Goal: Task Accomplishment & Management: Complete application form

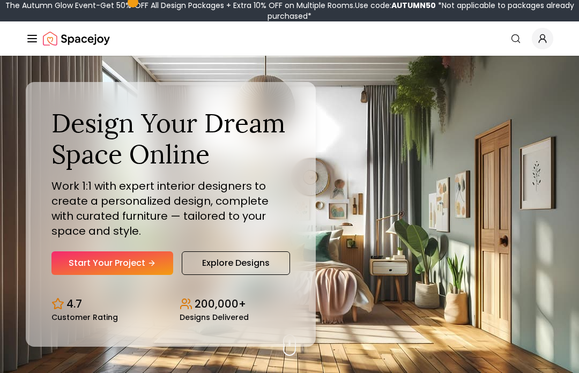
click at [152, 263] on icon "Hero section" at bounding box center [151, 263] width 5 height 0
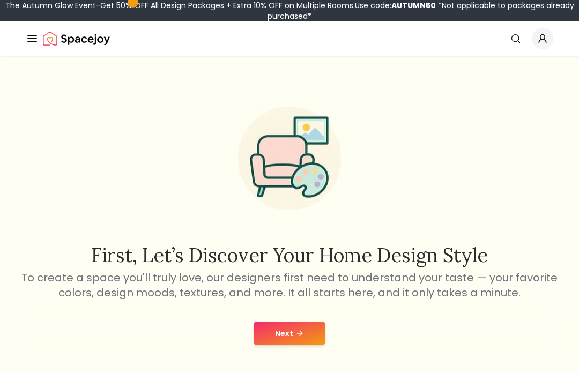
click at [299, 324] on button "Next" at bounding box center [290, 334] width 72 height 24
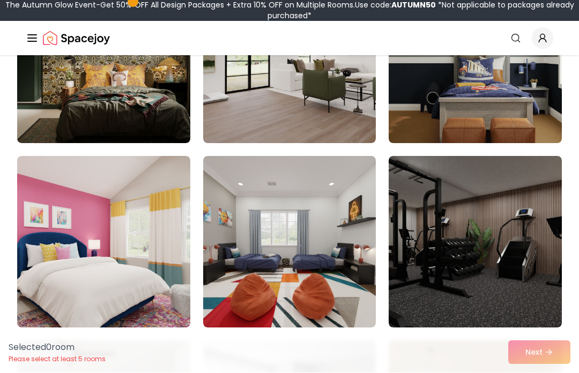
scroll to position [4062, 0]
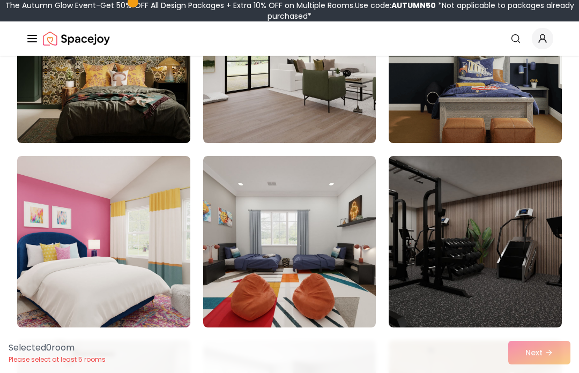
click at [67, 213] on img at bounding box center [103, 242] width 173 height 172
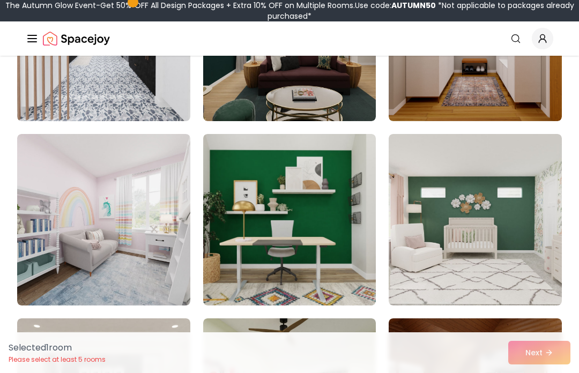
scroll to position [2976, 0]
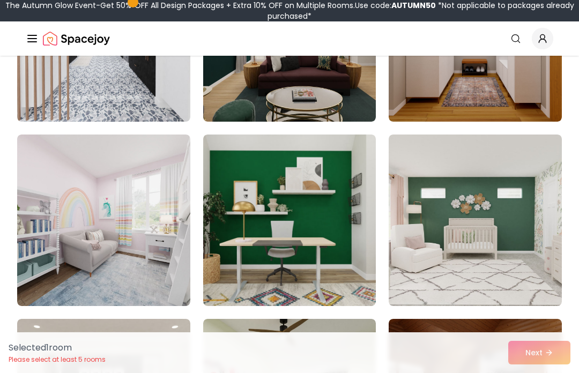
click at [149, 249] on img at bounding box center [103, 221] width 173 height 172
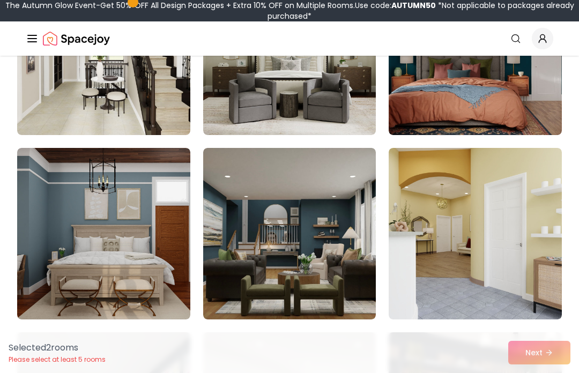
click at [319, 282] on img at bounding box center [289, 234] width 173 height 172
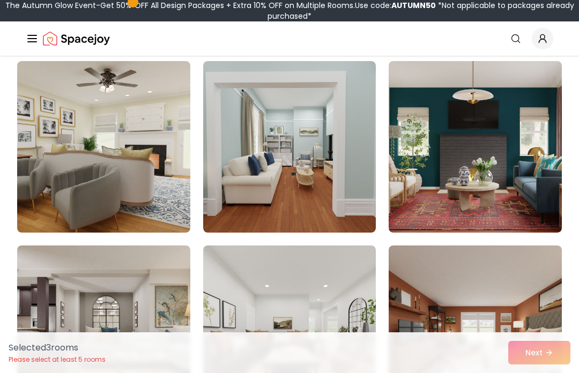
scroll to position [2140, 0]
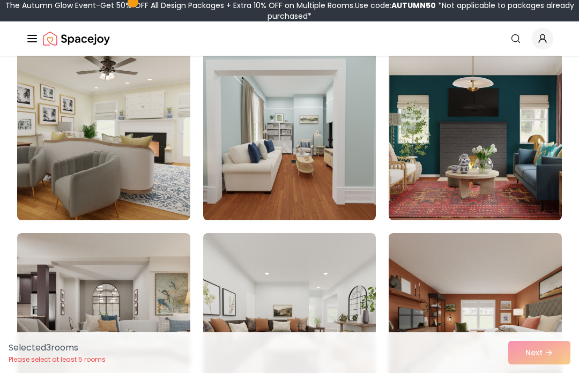
click at [521, 181] on img at bounding box center [475, 135] width 173 height 172
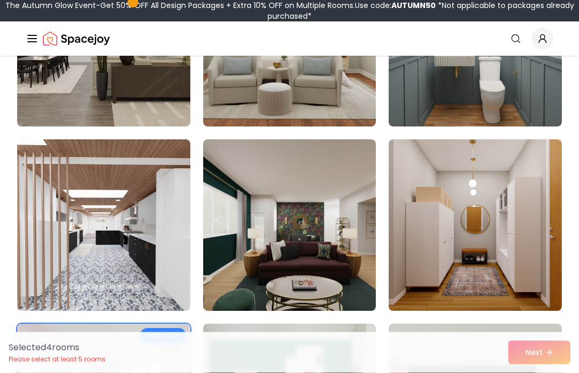
scroll to position [2787, 0]
click at [332, 275] on img at bounding box center [289, 225] width 173 height 172
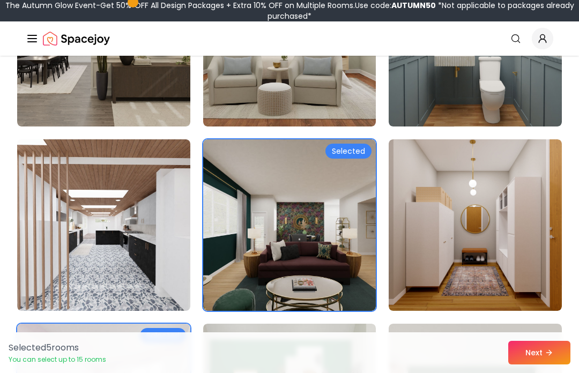
click at [341, 247] on img at bounding box center [289, 225] width 173 height 172
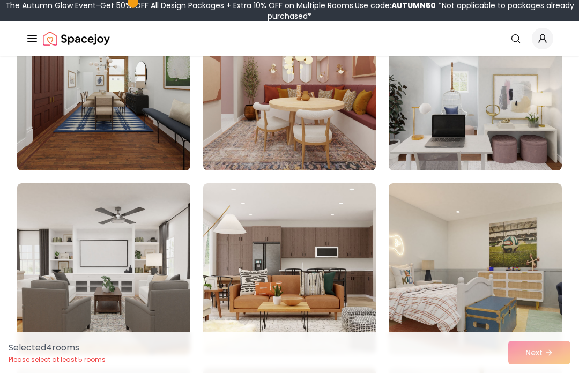
scroll to position [4772, 0]
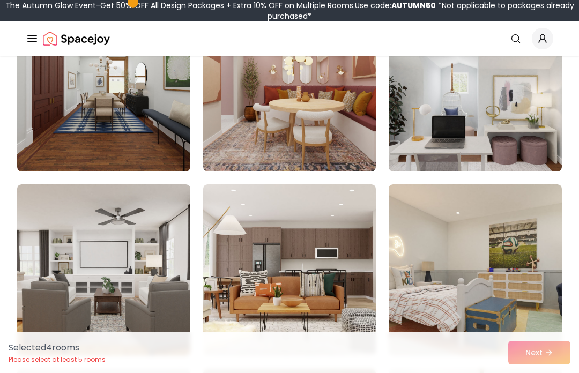
click at [339, 250] on img at bounding box center [289, 271] width 173 height 172
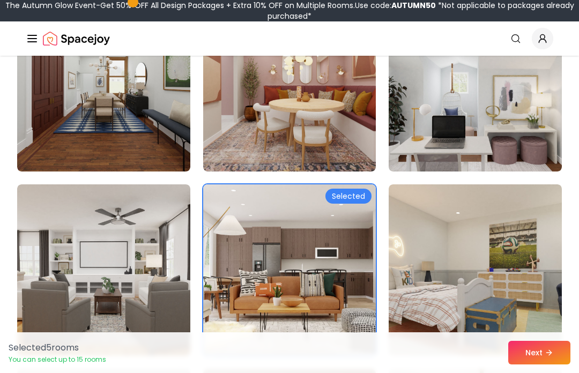
click at [569, 365] on button "Next" at bounding box center [539, 353] width 62 height 24
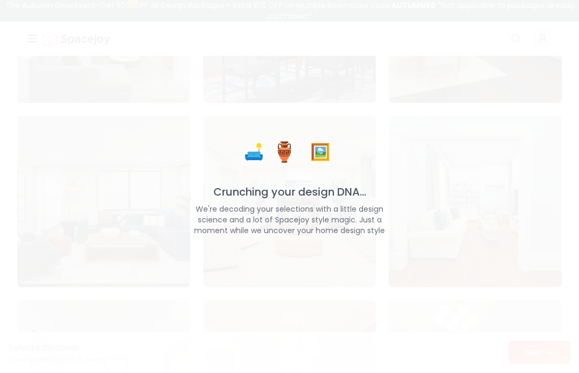
scroll to position [4502, 0]
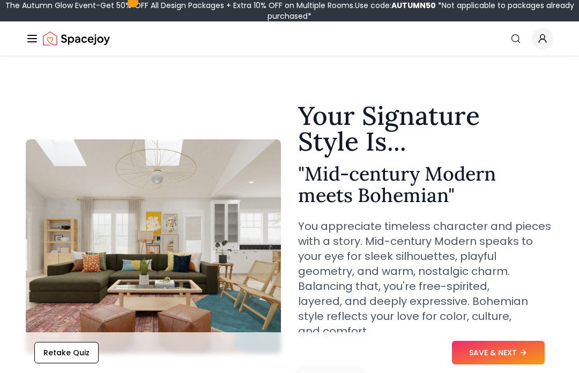
click at [527, 350] on icon at bounding box center [523, 353] width 9 height 9
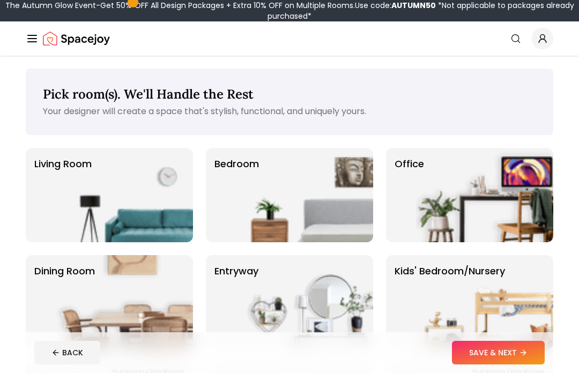
click at [514, 295] on img at bounding box center [484, 302] width 137 height 94
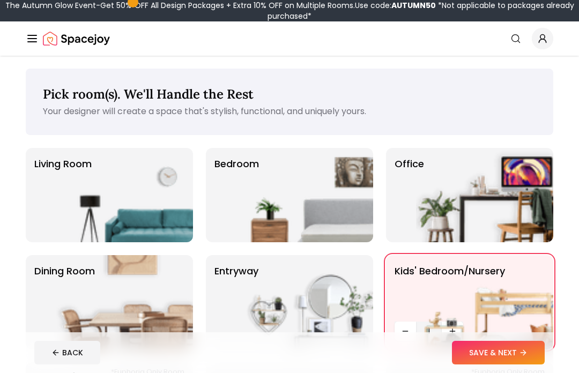
click at [152, 198] on img at bounding box center [124, 195] width 137 height 94
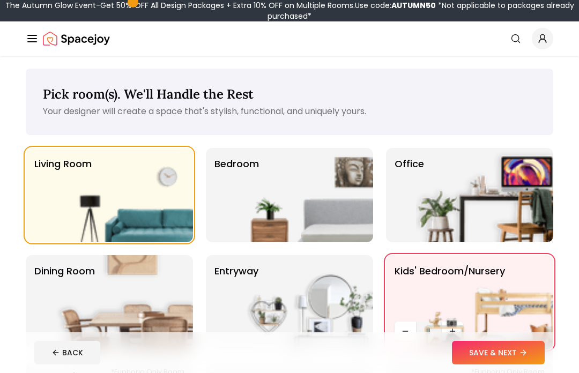
click at [298, 210] on img at bounding box center [304, 195] width 137 height 94
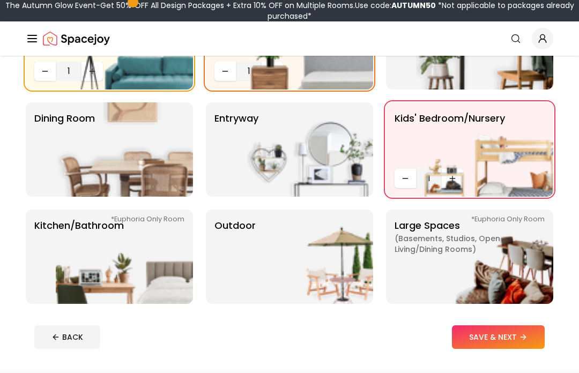
scroll to position [151, 0]
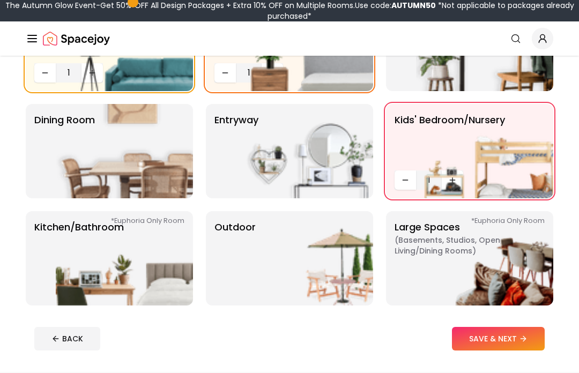
click at [67, 258] on img at bounding box center [124, 258] width 137 height 94
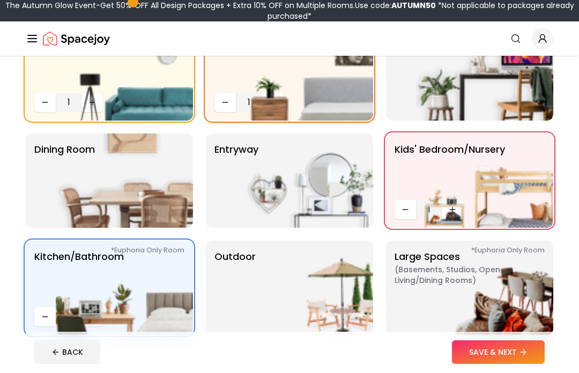
scroll to position [122, 0]
click at [365, 284] on img at bounding box center [304, 288] width 137 height 94
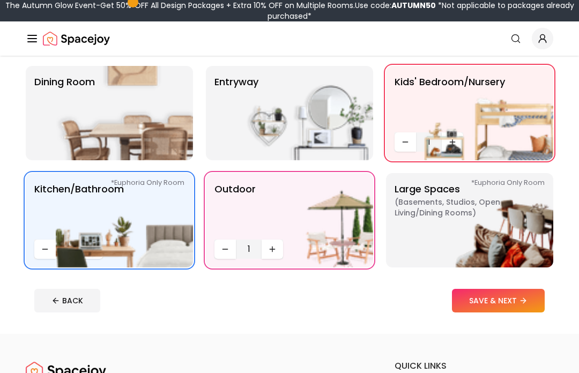
scroll to position [189, 0]
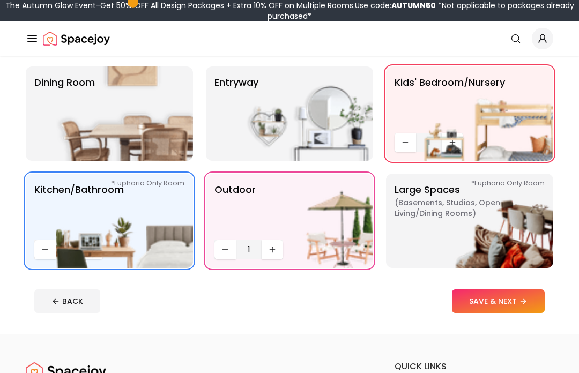
click at [518, 308] on button "SAVE & NEXT" at bounding box center [498, 302] width 93 height 24
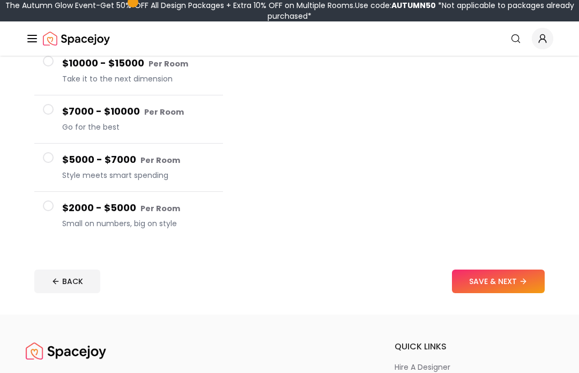
scroll to position [176, 0]
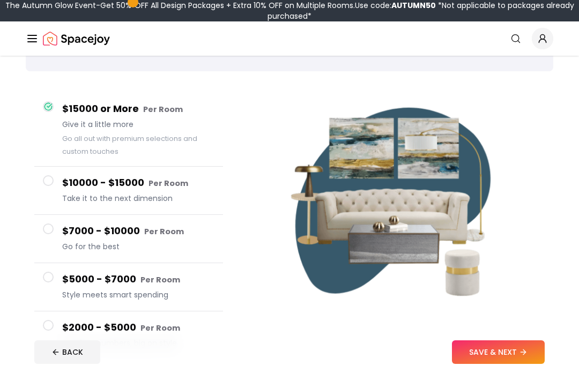
click at [49, 237] on button "$7000 - $10000 Per Room Go for the best" at bounding box center [128, 240] width 189 height 48
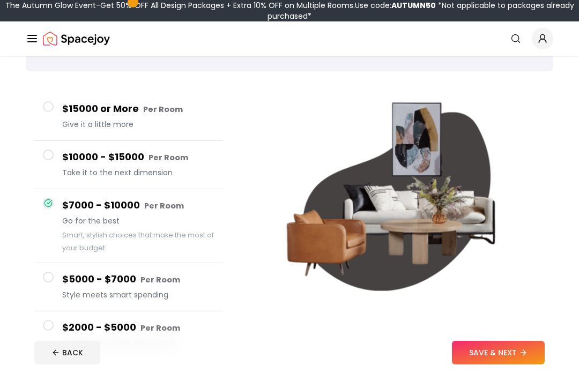
click at [53, 106] on span at bounding box center [48, 106] width 11 height 11
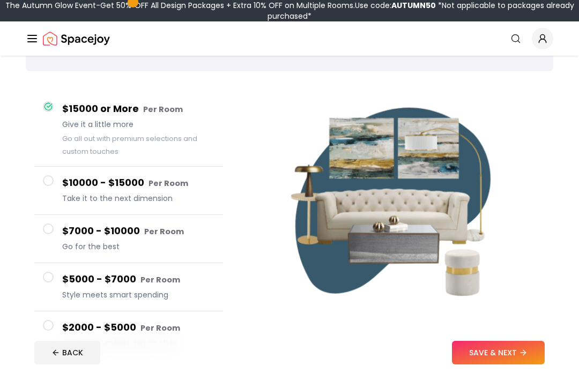
click at [47, 189] on button "$10000 - $15000 Per Room Take it to the next dimension" at bounding box center [128, 191] width 189 height 48
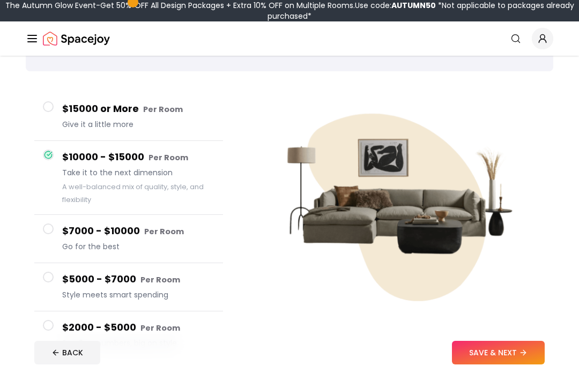
click at [45, 231] on span at bounding box center [48, 229] width 11 height 11
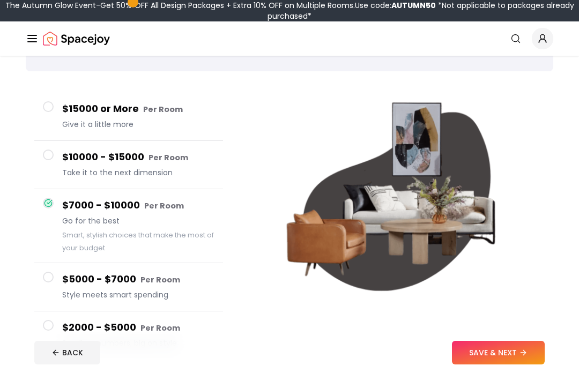
click at [53, 283] on button "$5000 - $7000 Per Room Style meets smart spending" at bounding box center [128, 287] width 189 height 48
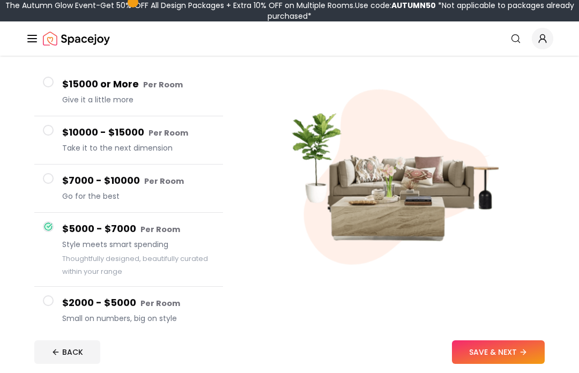
scroll to position [89, 0]
click at [55, 304] on button "$2000 - $5000 Per Room Small on numbers, big on style" at bounding box center [128, 311] width 189 height 48
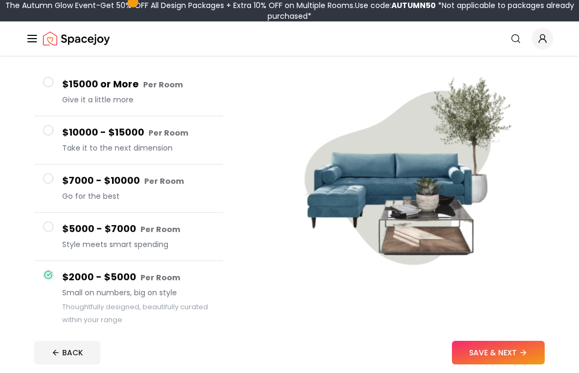
click at [53, 135] on div at bounding box center [48, 130] width 11 height 11
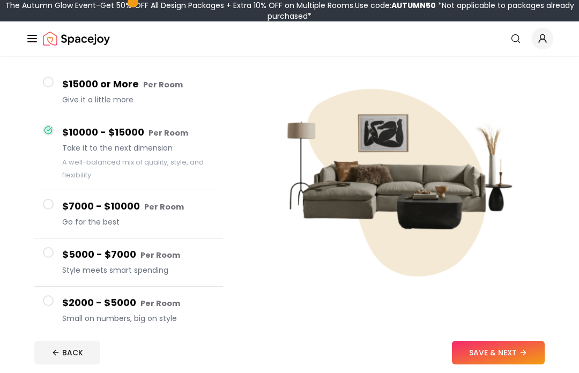
click at [41, 217] on button "$7000 - $10000 Per Room Go for the best" at bounding box center [128, 214] width 189 height 48
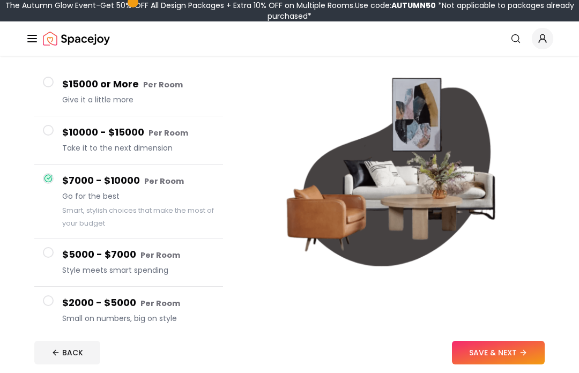
click at [524, 357] on icon at bounding box center [523, 353] width 9 height 9
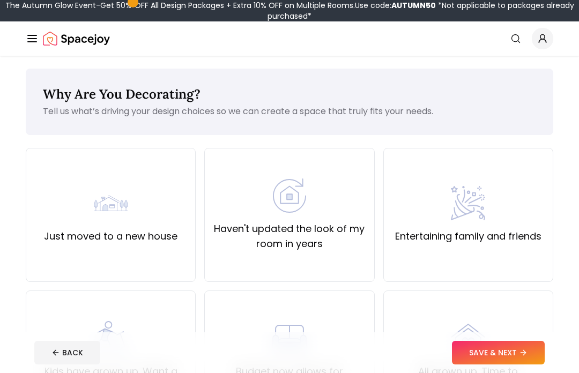
click at [337, 219] on div "Haven't updated the look of my room in years" at bounding box center [289, 215] width 152 height 73
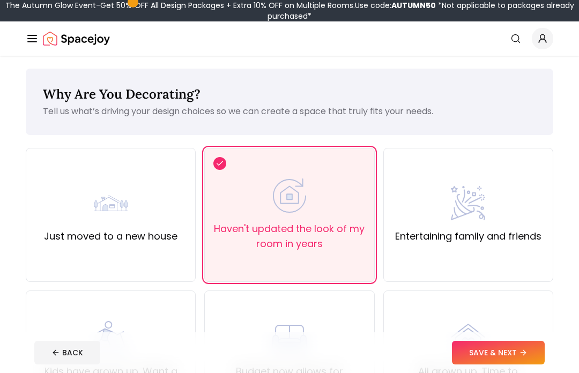
click at [524, 350] on icon at bounding box center [523, 353] width 9 height 9
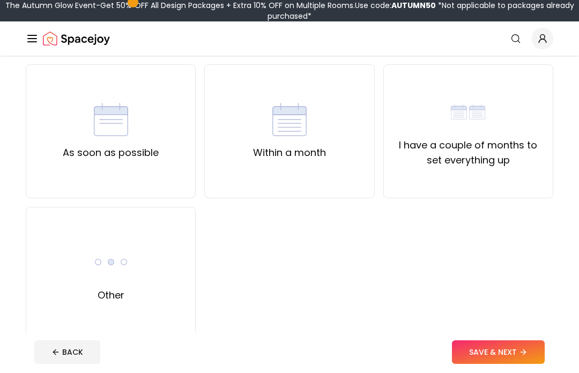
scroll to position [84, 0]
click at [150, 246] on div "Other" at bounding box center [111, 274] width 170 height 134
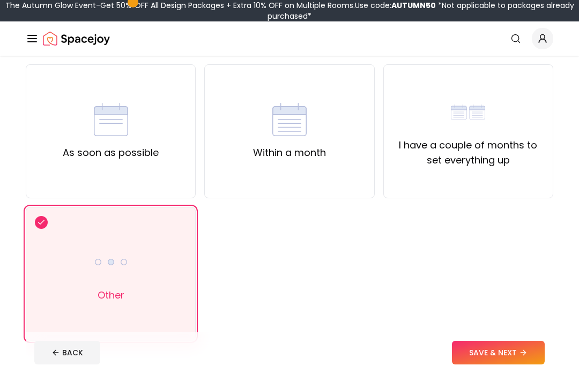
click at [521, 357] on icon at bounding box center [523, 353] width 9 height 9
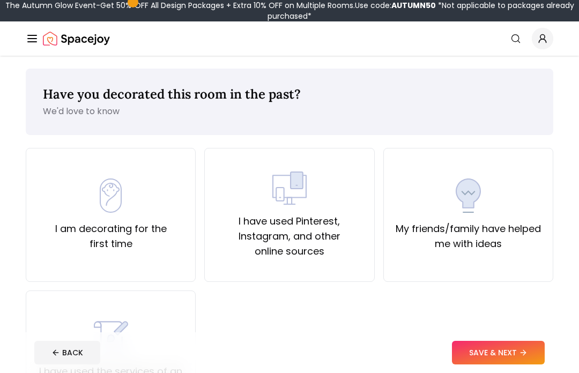
click at [513, 257] on div "My friends/family have helped me with ideas" at bounding box center [469, 215] width 170 height 134
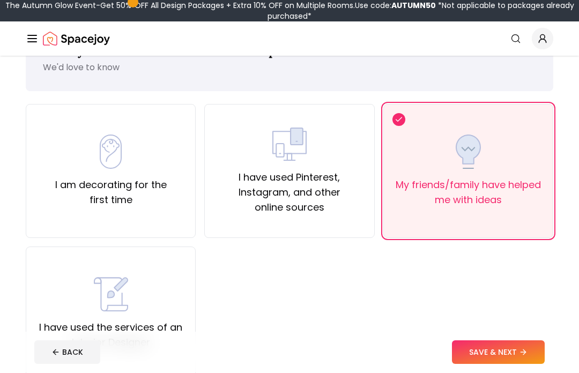
scroll to position [44, 0]
click at [515, 365] on button "SAVE & NEXT" at bounding box center [498, 353] width 93 height 24
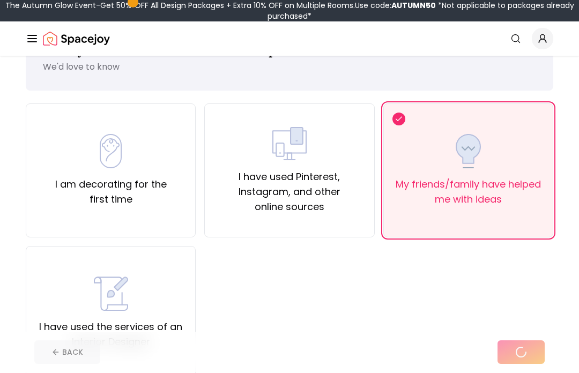
scroll to position [45, 0]
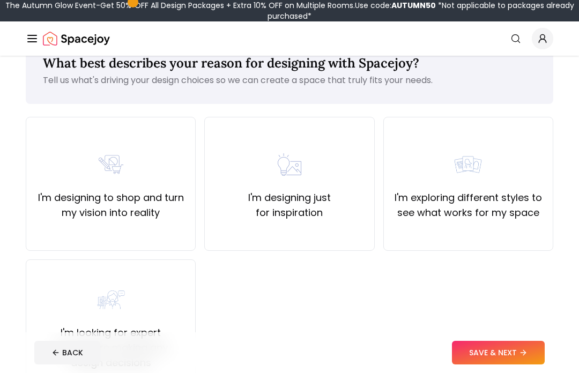
scroll to position [33, 0]
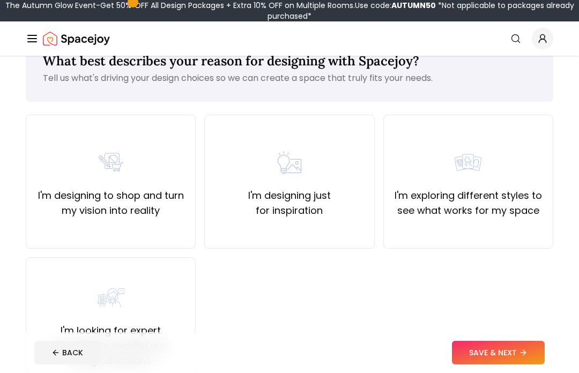
click at [341, 182] on div "I'm designing just for inspiration" at bounding box center [289, 181] width 152 height 73
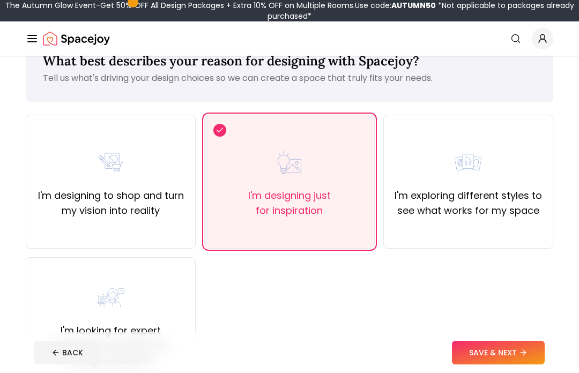
click at [527, 350] on icon at bounding box center [523, 353] width 9 height 9
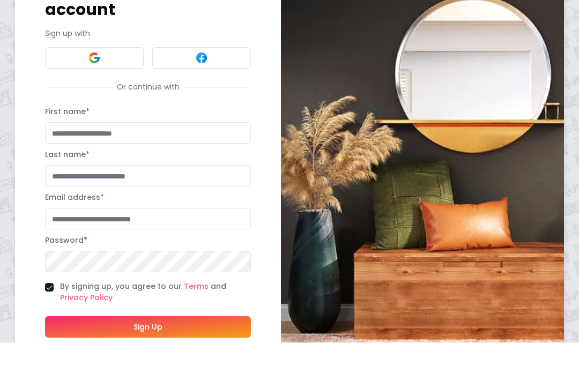
scroll to position [62, 0]
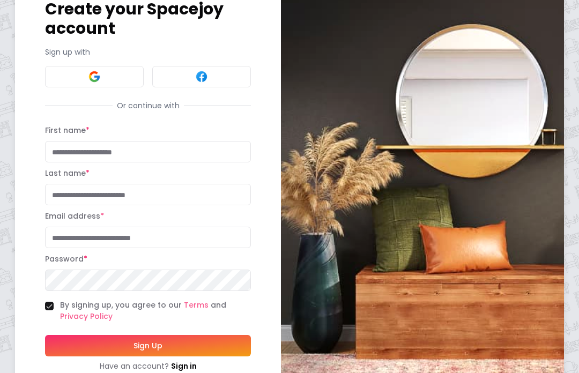
click at [209, 344] on button "Sign Up" at bounding box center [148, 345] width 206 height 21
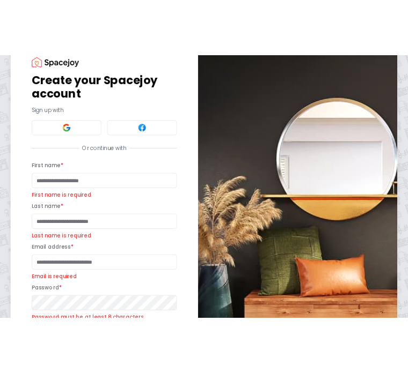
scroll to position [0, 0]
